Goal: Find specific page/section: Find specific page/section

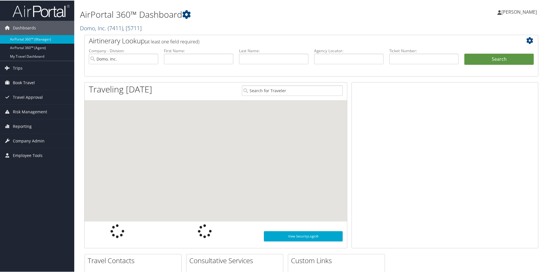
click at [105, 27] on link "Domo, Inc. ( 7411 ) , [ 5711 ]" at bounding box center [111, 28] width 62 height 8
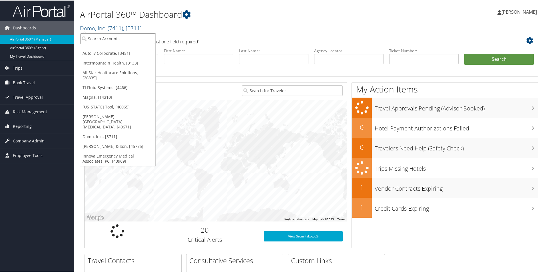
click at [100, 41] on input "search" at bounding box center [117, 38] width 75 height 11
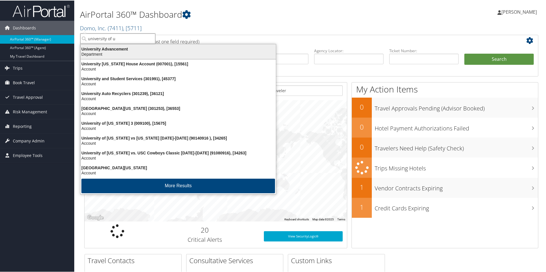
type input "university of ut"
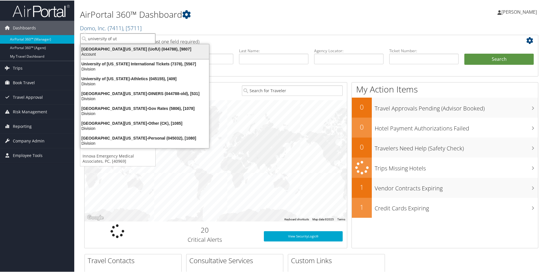
click at [116, 52] on div "Account" at bounding box center [144, 53] width 135 height 5
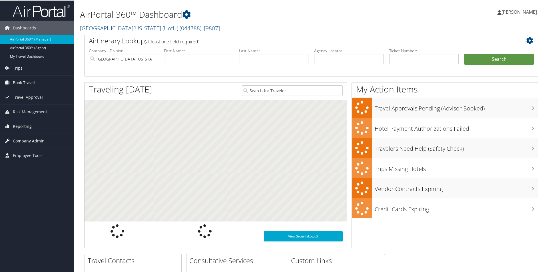
click at [29, 141] on span "Company Admin" at bounding box center [29, 140] width 32 height 14
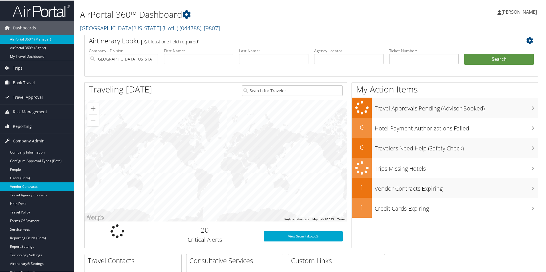
click at [31, 188] on link "Vendor Contracts" at bounding box center [37, 186] width 74 height 9
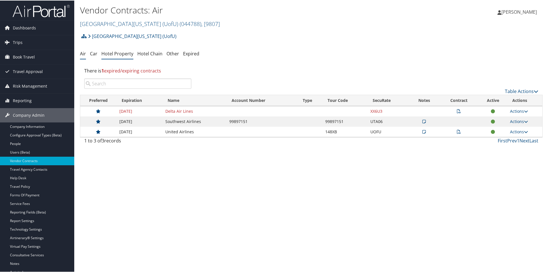
click at [125, 54] on link "Hotel Property" at bounding box center [117, 53] width 32 height 6
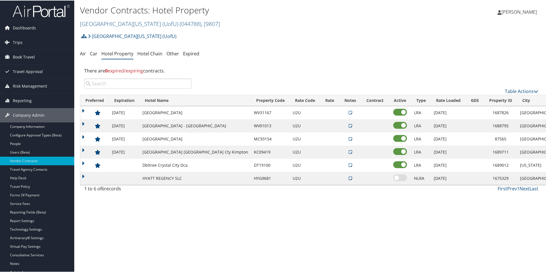
click at [108, 82] on input "search" at bounding box center [137, 83] width 107 height 10
click at [131, 20] on link "[GEOGRAPHIC_DATA][US_STATE] (UofU) ( 044788 ) , [ 9807 ]" at bounding box center [150, 23] width 140 height 8
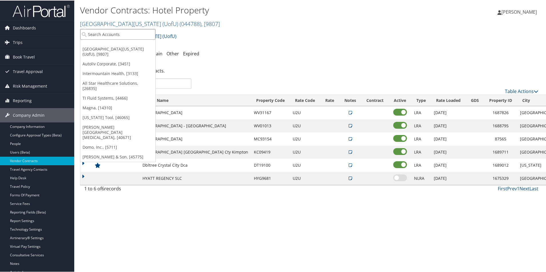
click at [123, 34] on input "search" at bounding box center [117, 34] width 75 height 11
click at [255, 50] on ul "Air Car Hotel Property Hotel Chain Other Expired" at bounding box center [311, 53] width 463 height 10
